Goal: Information Seeking & Learning: Learn about a topic

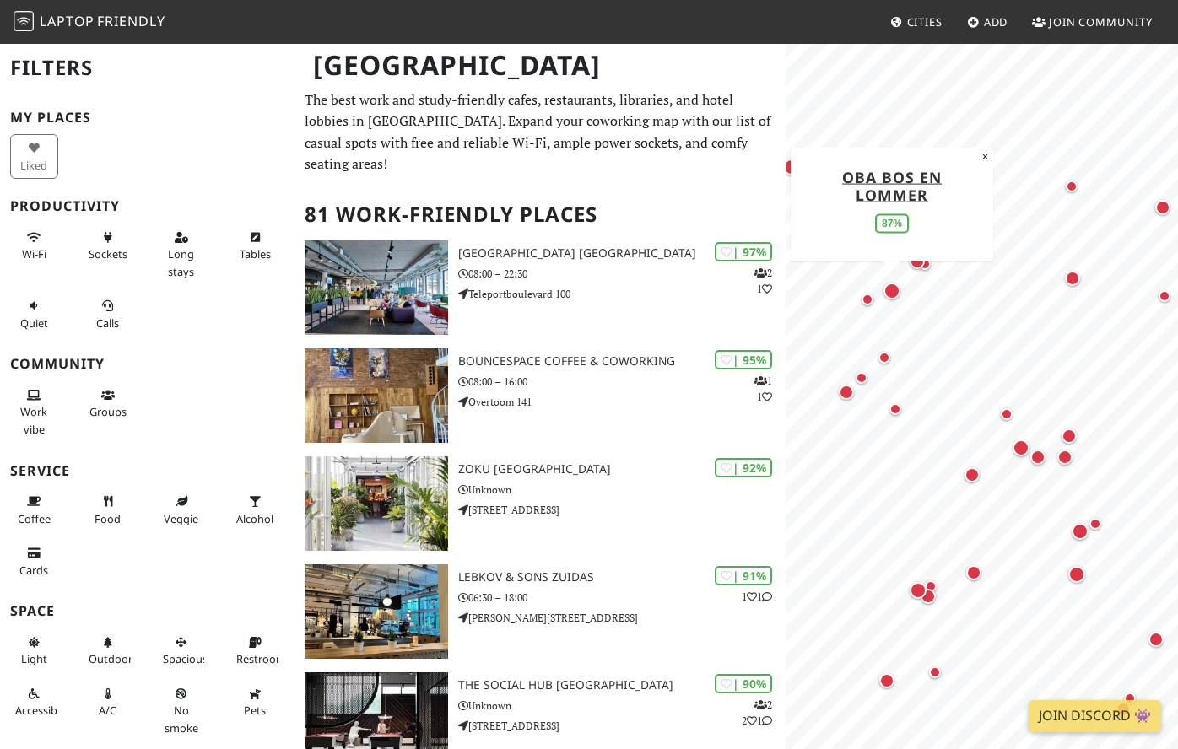
click at [888, 300] on div "Map marker" at bounding box center [892, 291] width 24 height 24
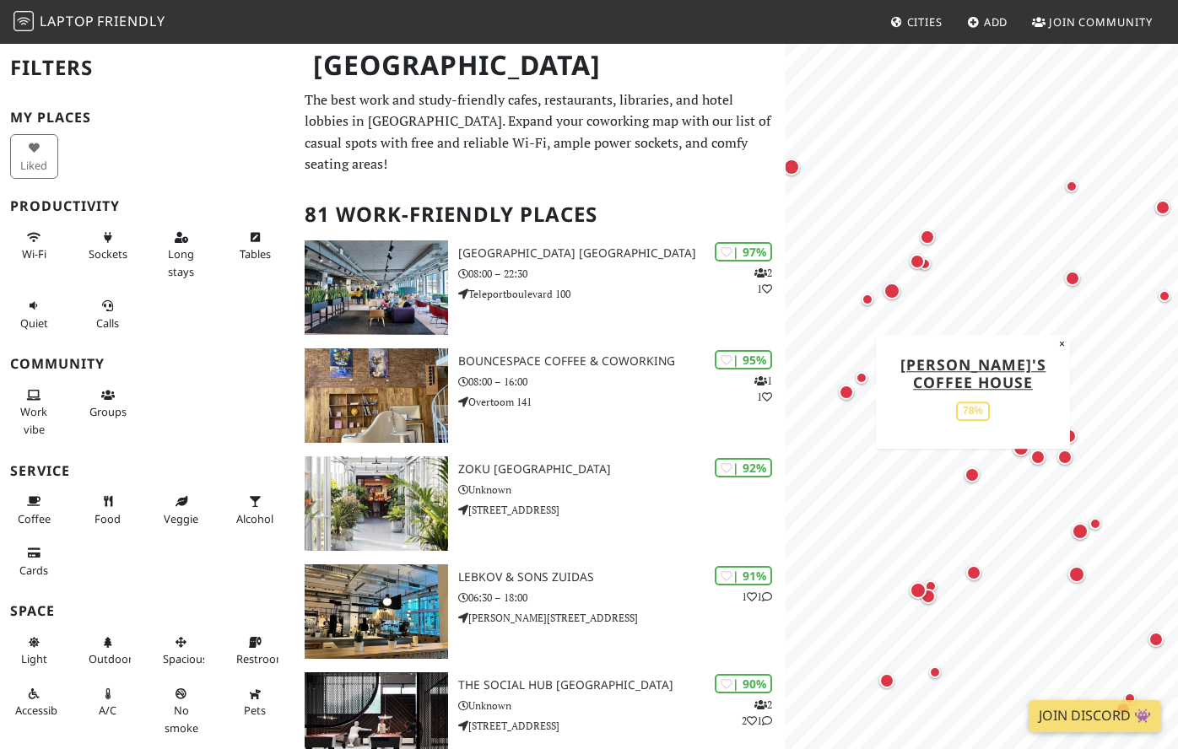
click at [845, 393] on div "Map marker" at bounding box center [846, 392] width 15 height 15
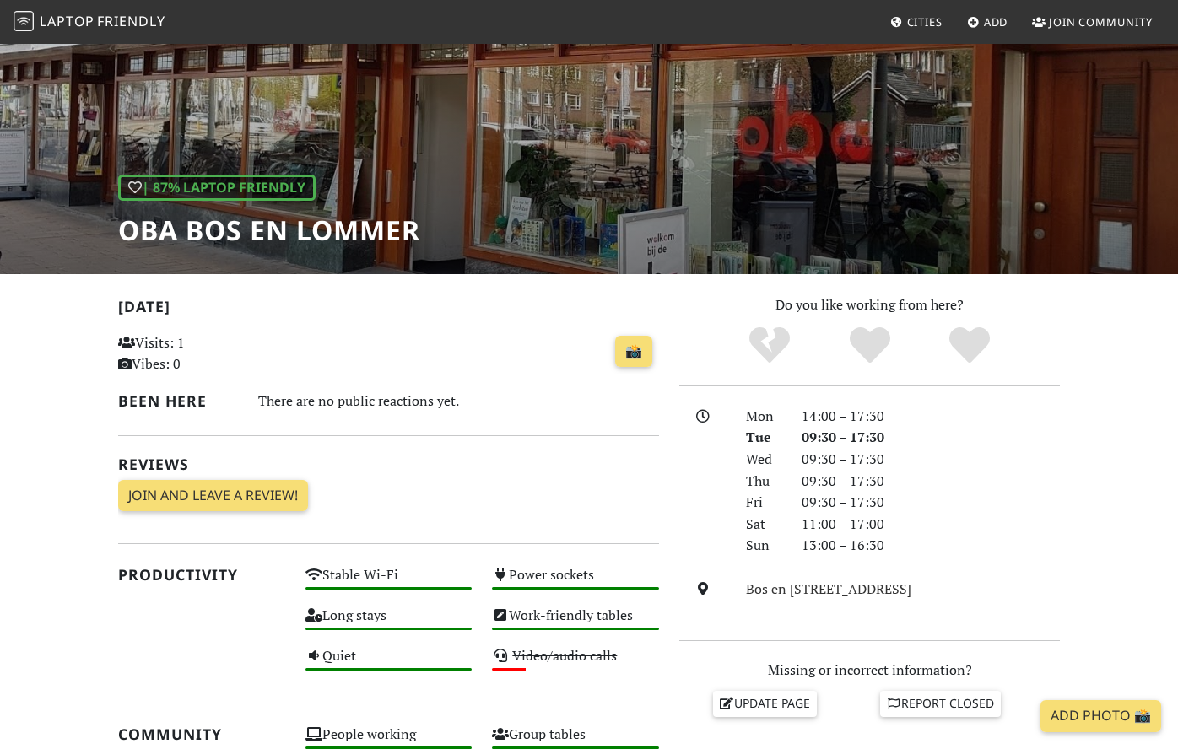
scroll to position [89, 0]
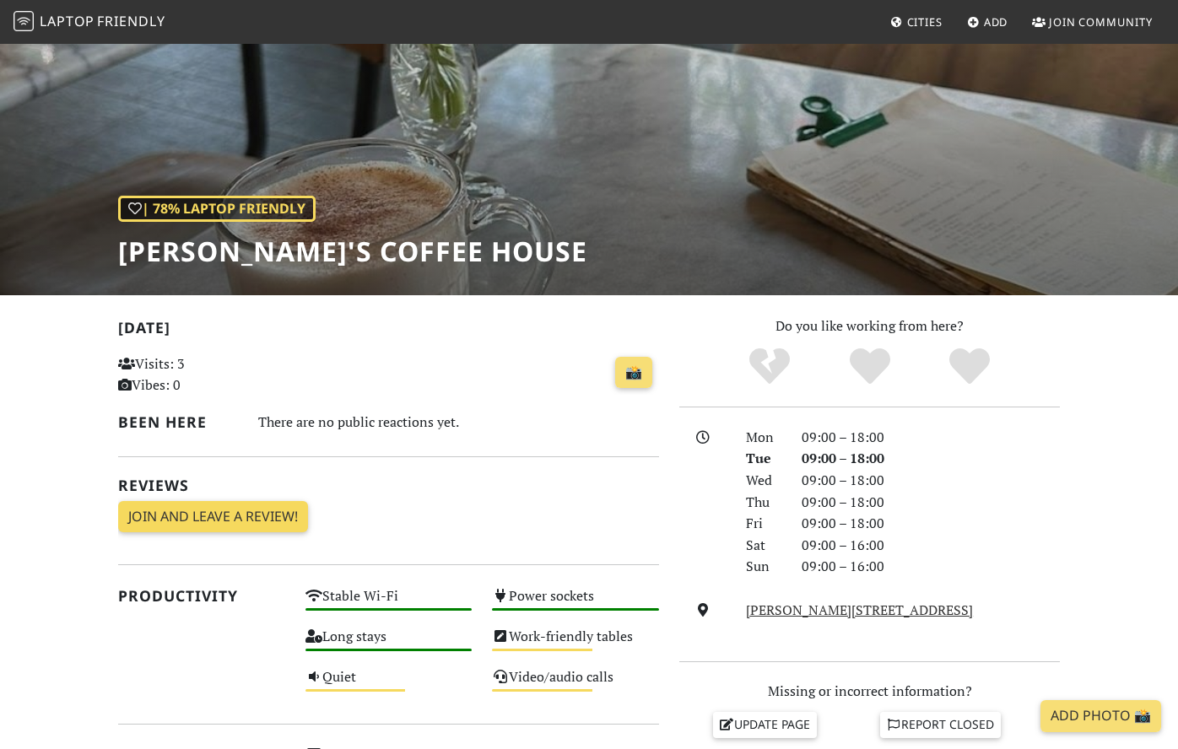
scroll to position [57, 0]
